Goal: Task Accomplishment & Management: Manage account settings

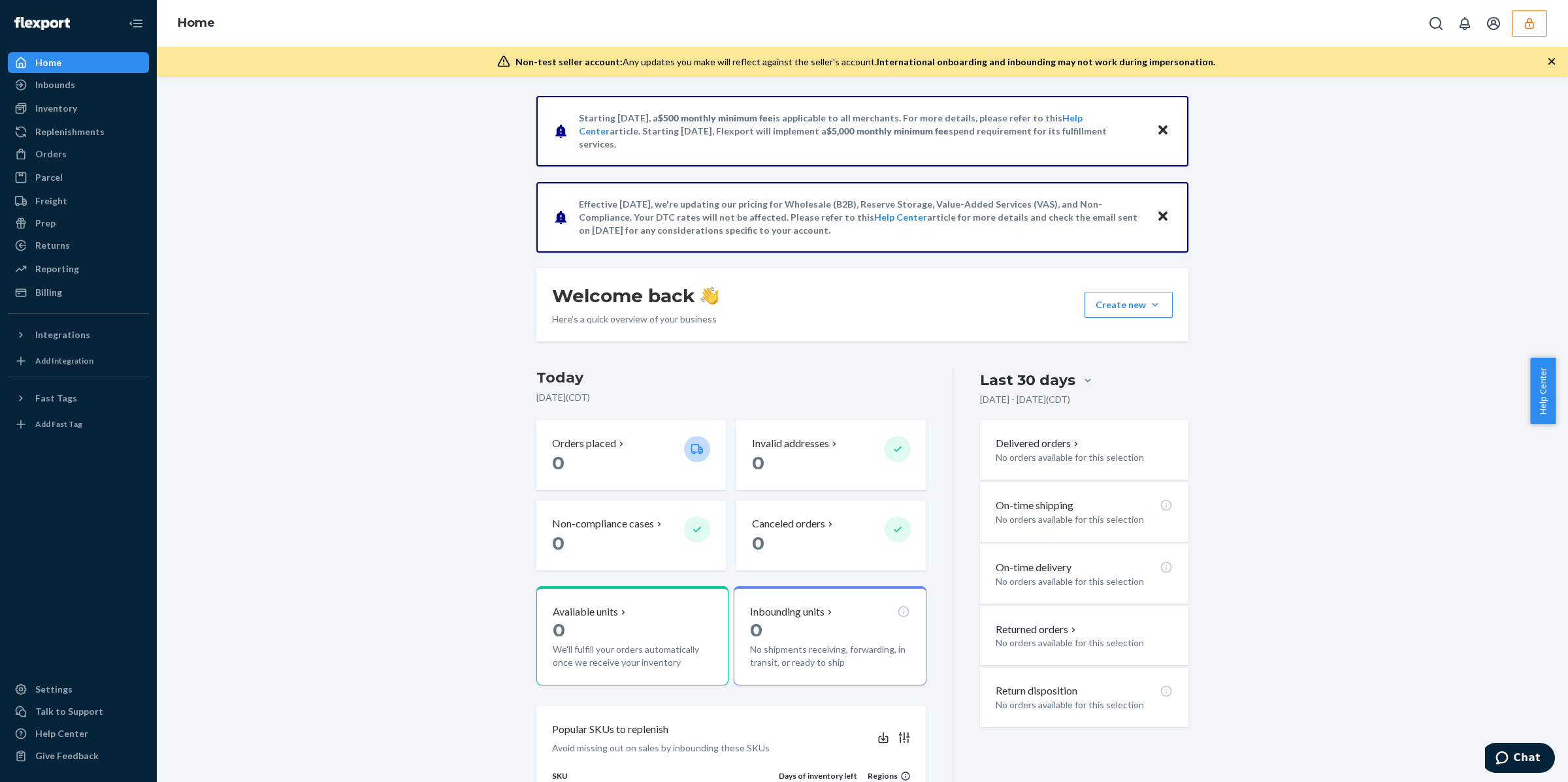
click at [1525, 28] on icon "button" at bounding box center [1528, 23] width 8 height 11
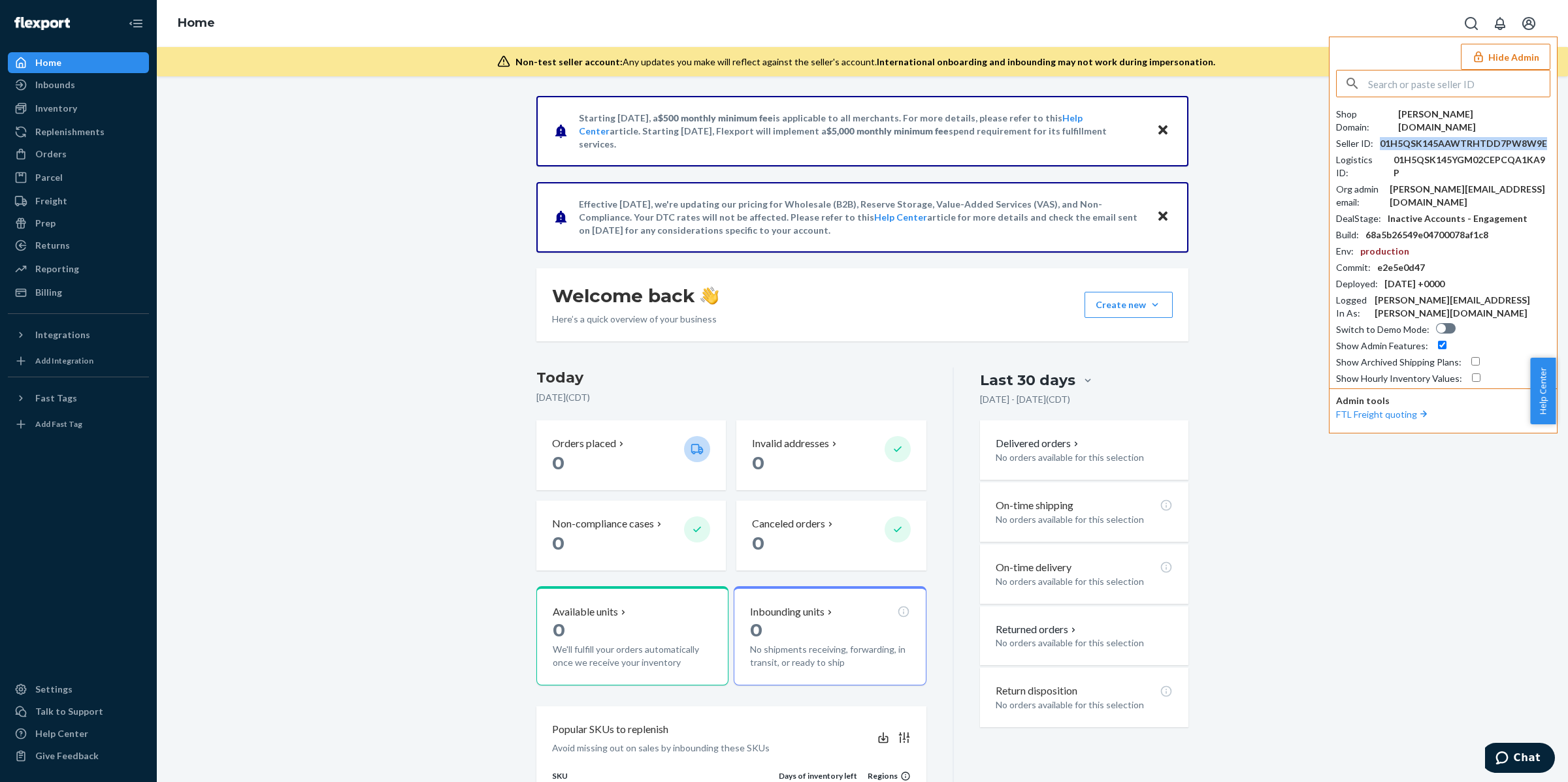
click at [1419, 139] on div "01H5QSK145AAWTRHTDD7PW8W9E" at bounding box center [1462, 143] width 168 height 13
click at [331, 303] on div "Starting [DATE], a $500 monthly minimum fee is applicable to all merchants. For…" at bounding box center [862, 626] width 1391 height 1060
click at [1524, 28] on icon "Open account menu" at bounding box center [1528, 23] width 13 height 13
click at [81, 154] on div "Orders" at bounding box center [79, 155] width 139 height 19
